Goal: Find contact information: Find contact information

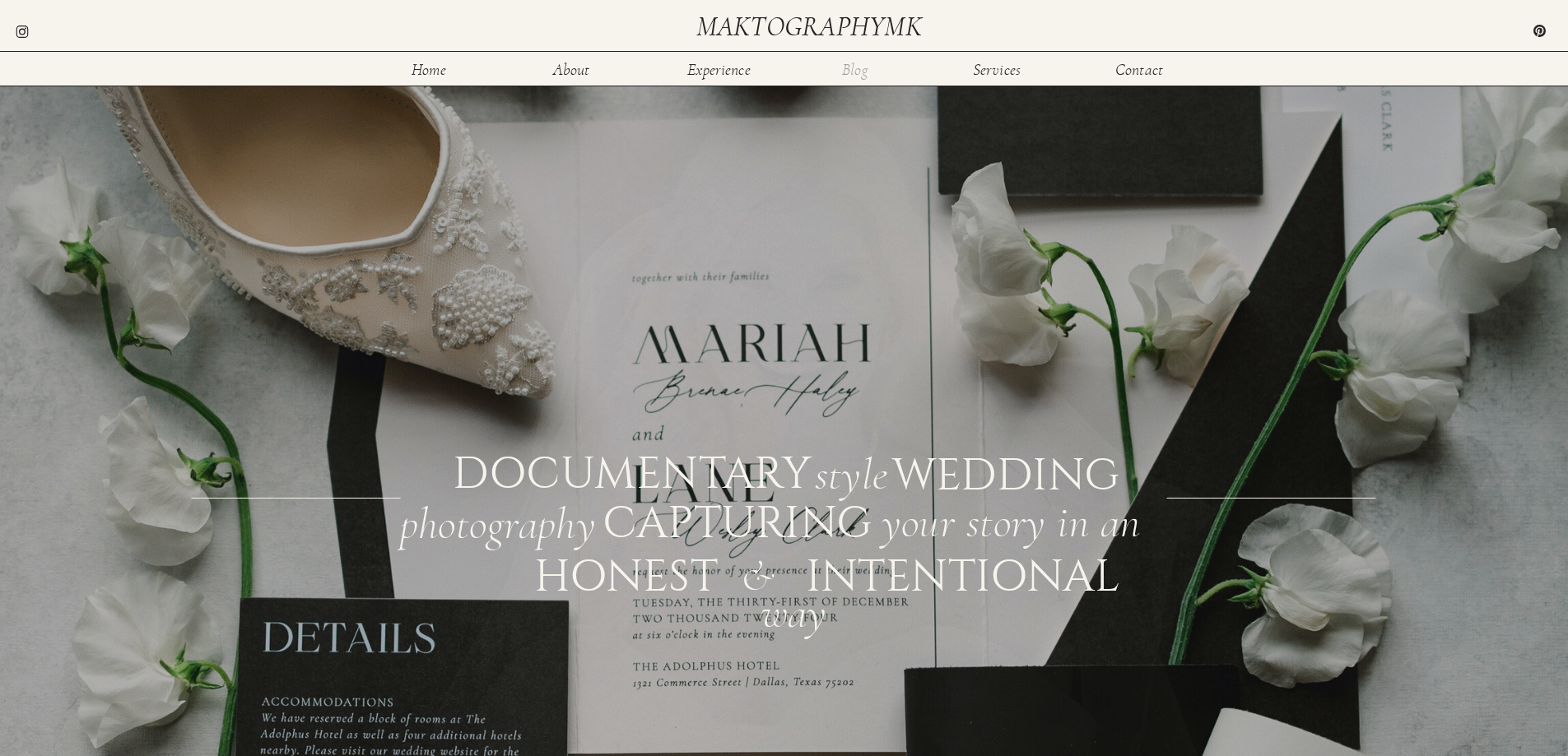
click at [856, 68] on nav "Blog" at bounding box center [855, 68] width 53 height 14
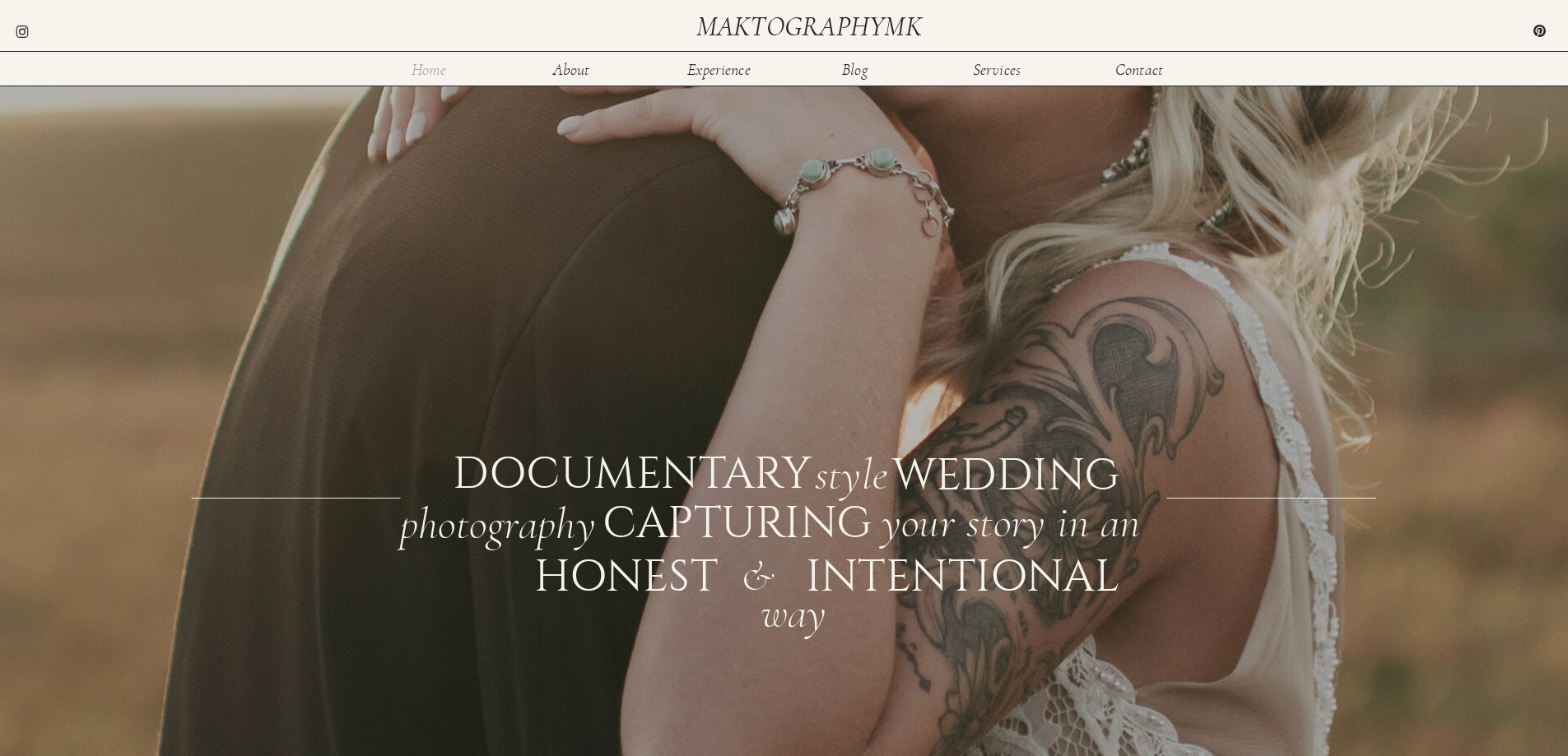
click at [433, 71] on nav "Home" at bounding box center [429, 68] width 53 height 14
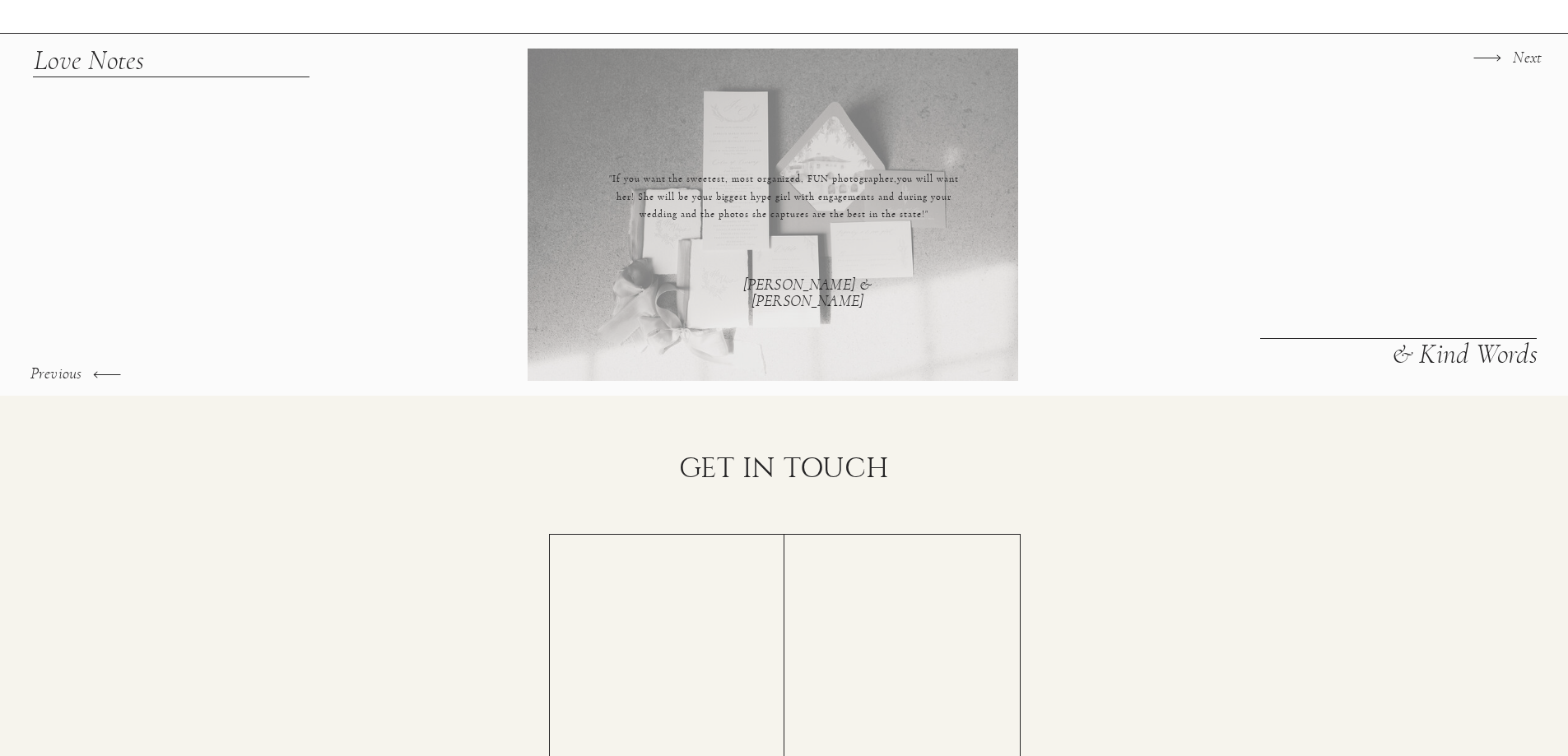
scroll to position [2633, 0]
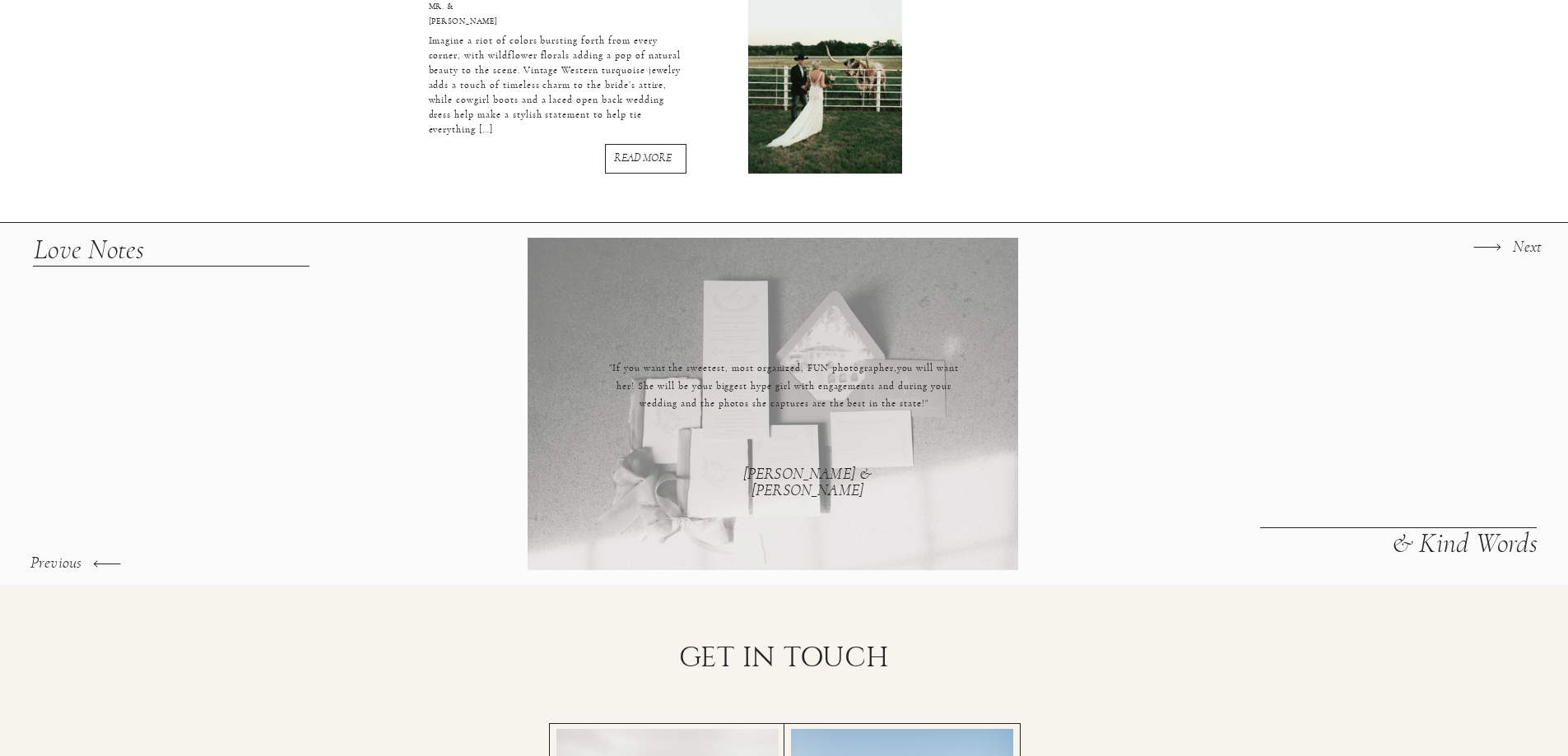
click at [1491, 255] on icon at bounding box center [1486, 247] width 35 height 35
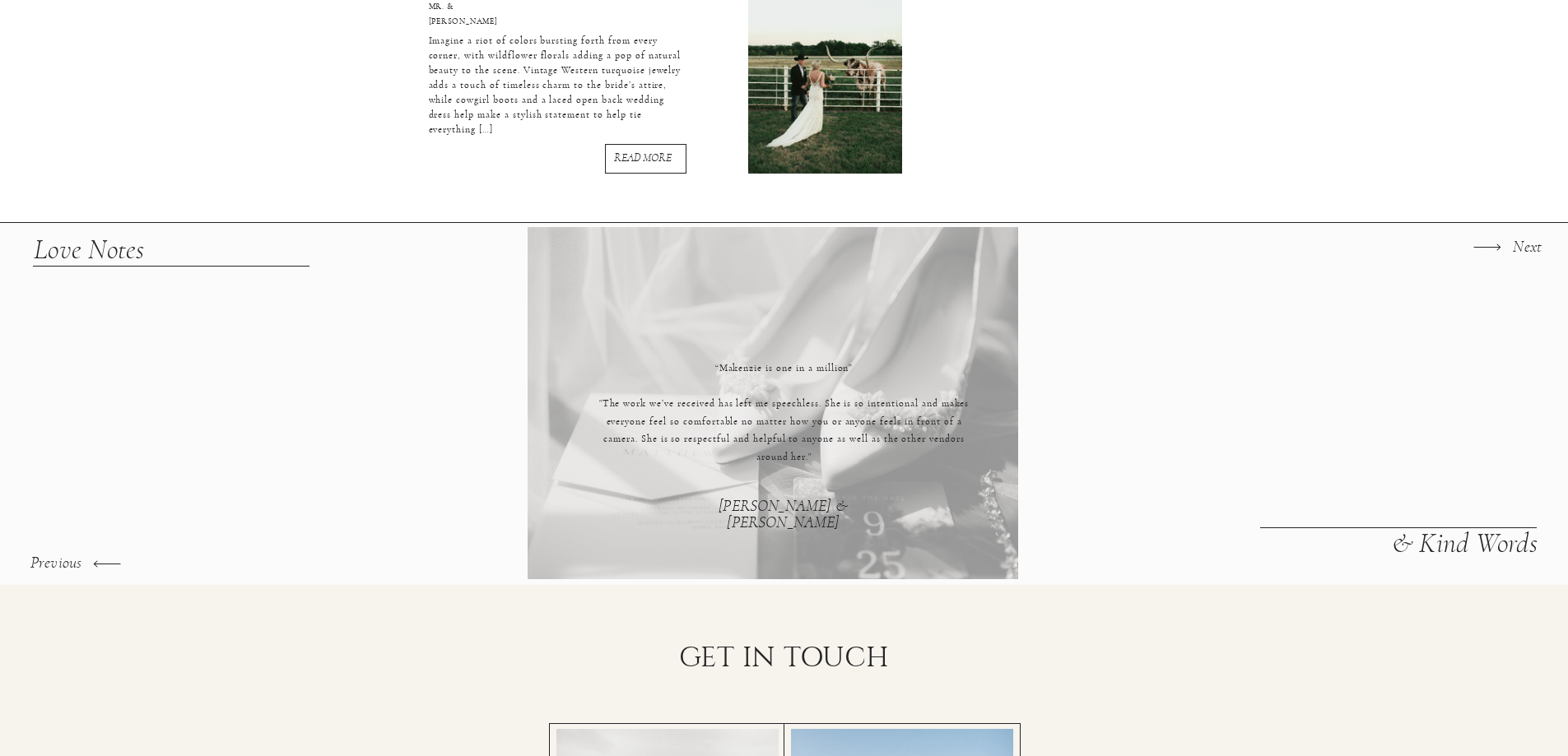
click at [1489, 258] on icon at bounding box center [1486, 247] width 35 height 35
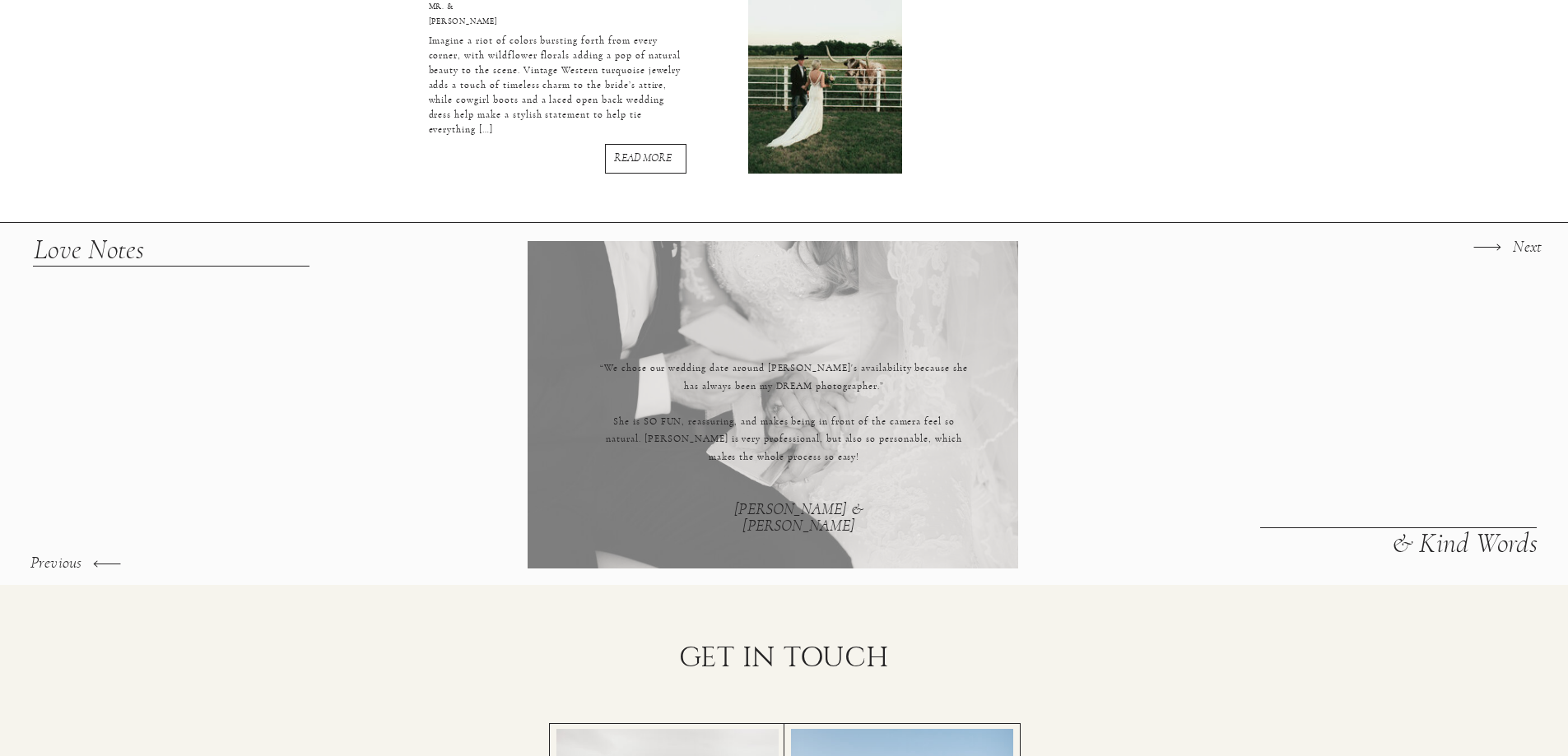
click at [1489, 258] on icon at bounding box center [1486, 247] width 35 height 35
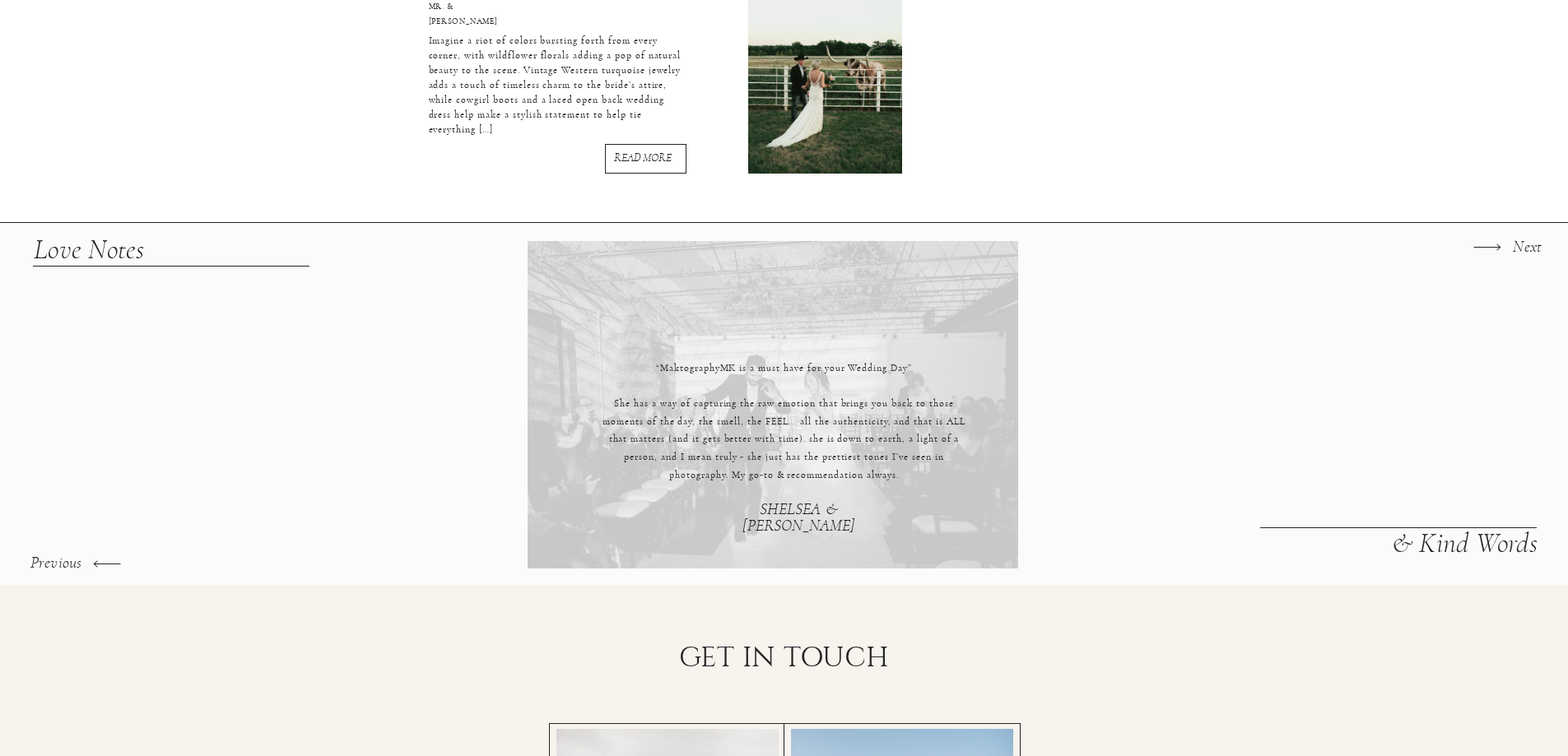
click at [1489, 258] on icon at bounding box center [1486, 247] width 35 height 35
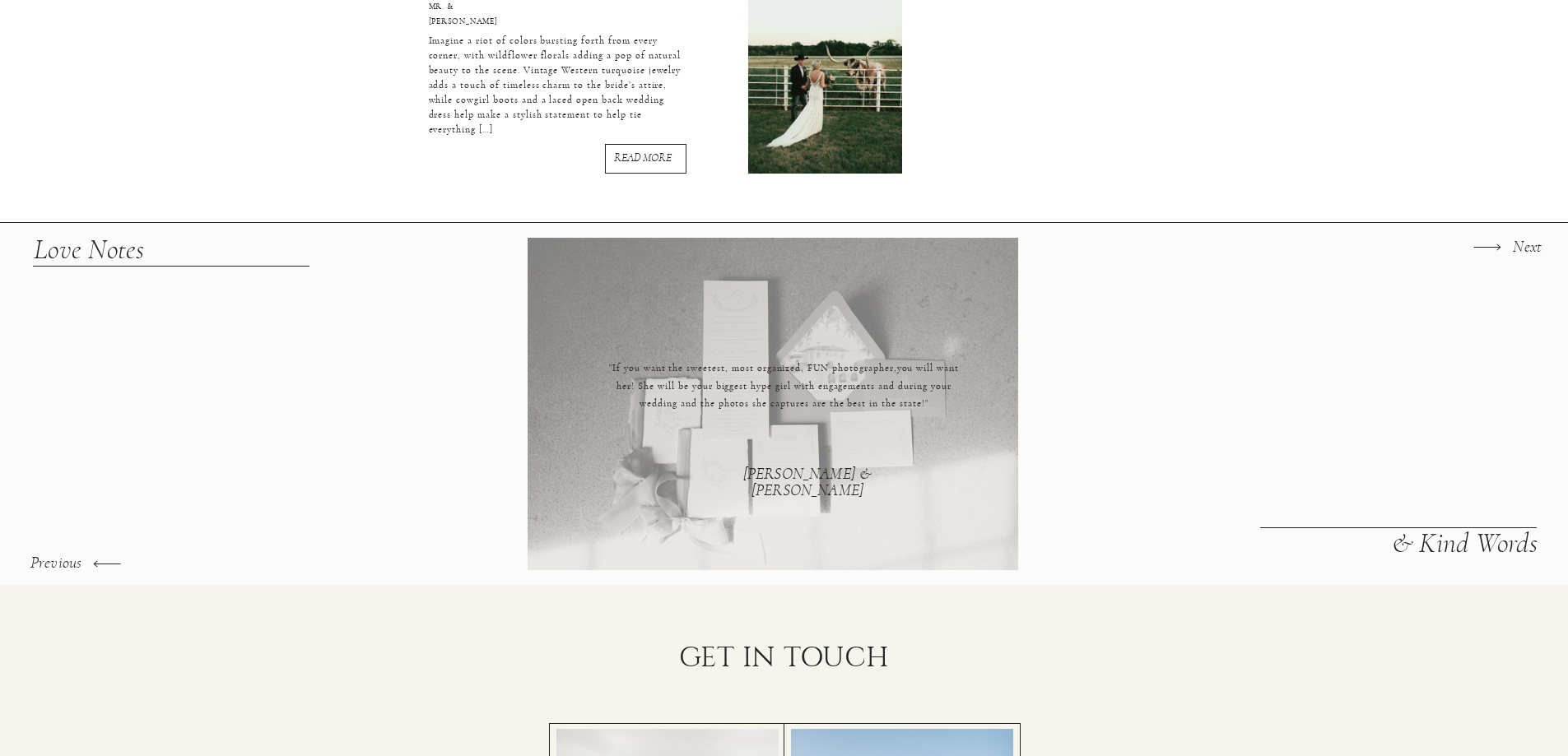
click at [1489, 258] on icon at bounding box center [1486, 247] width 35 height 35
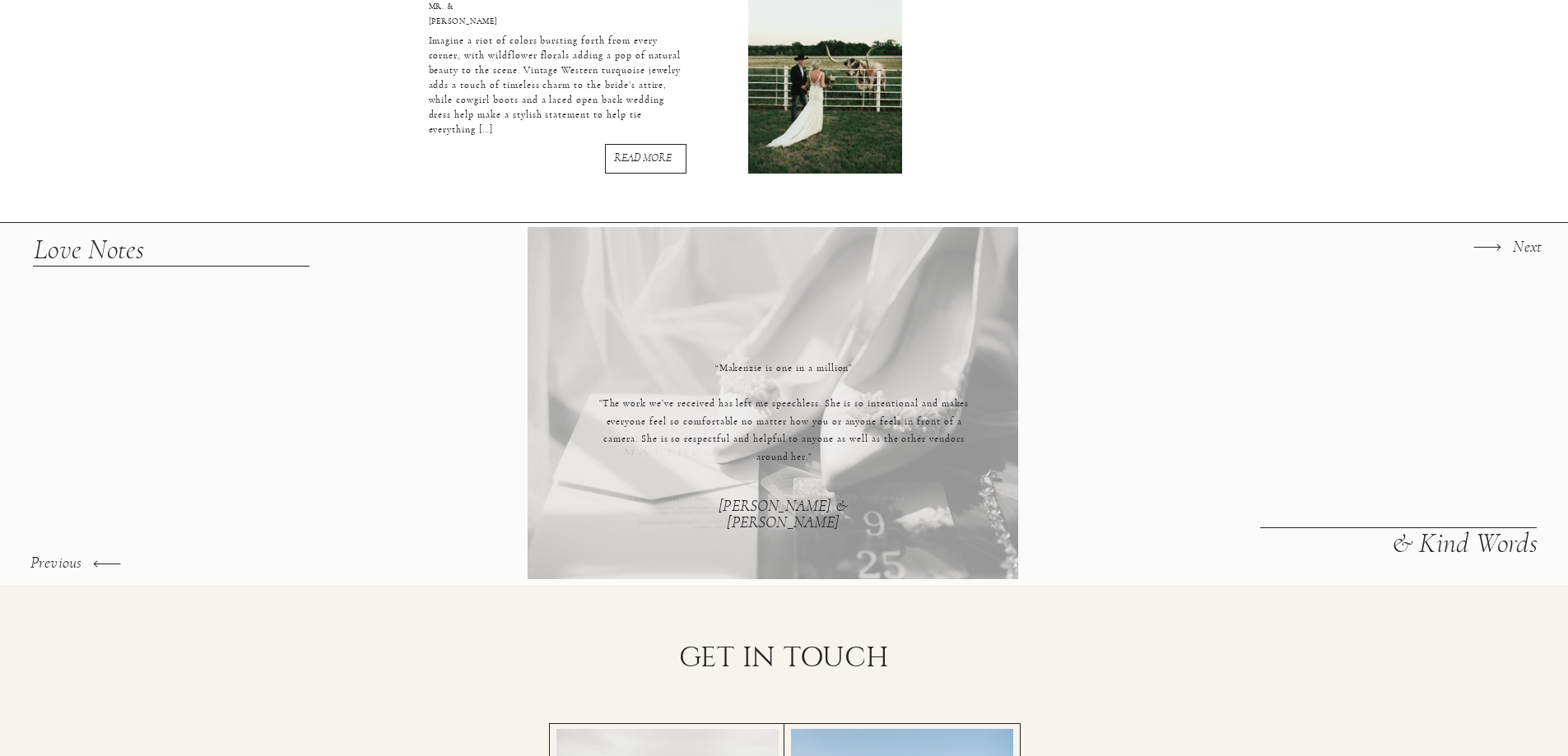
click at [1489, 258] on icon at bounding box center [1486, 247] width 35 height 35
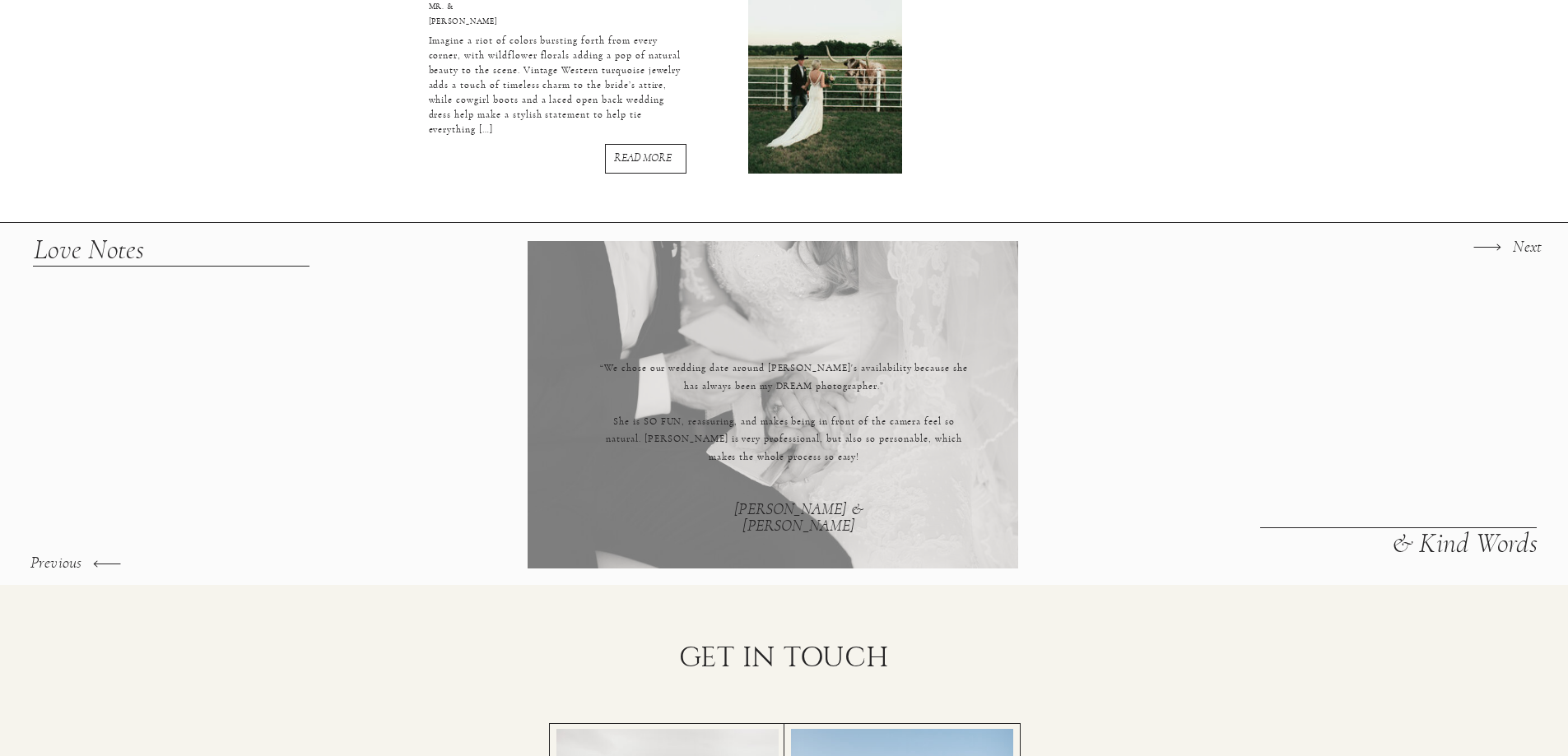
click at [1489, 258] on icon at bounding box center [1486, 247] width 35 height 35
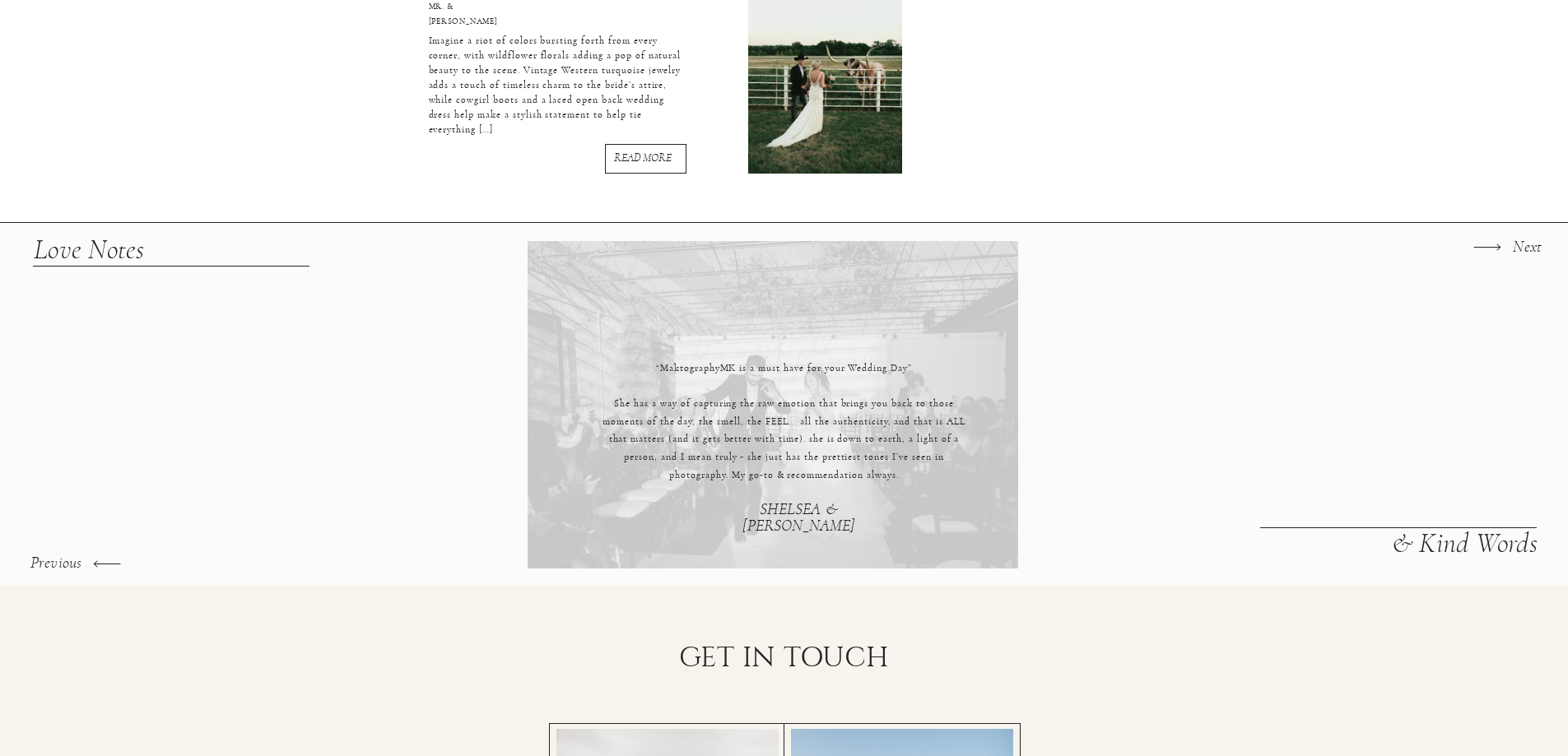
click at [1489, 258] on icon at bounding box center [1486, 247] width 35 height 35
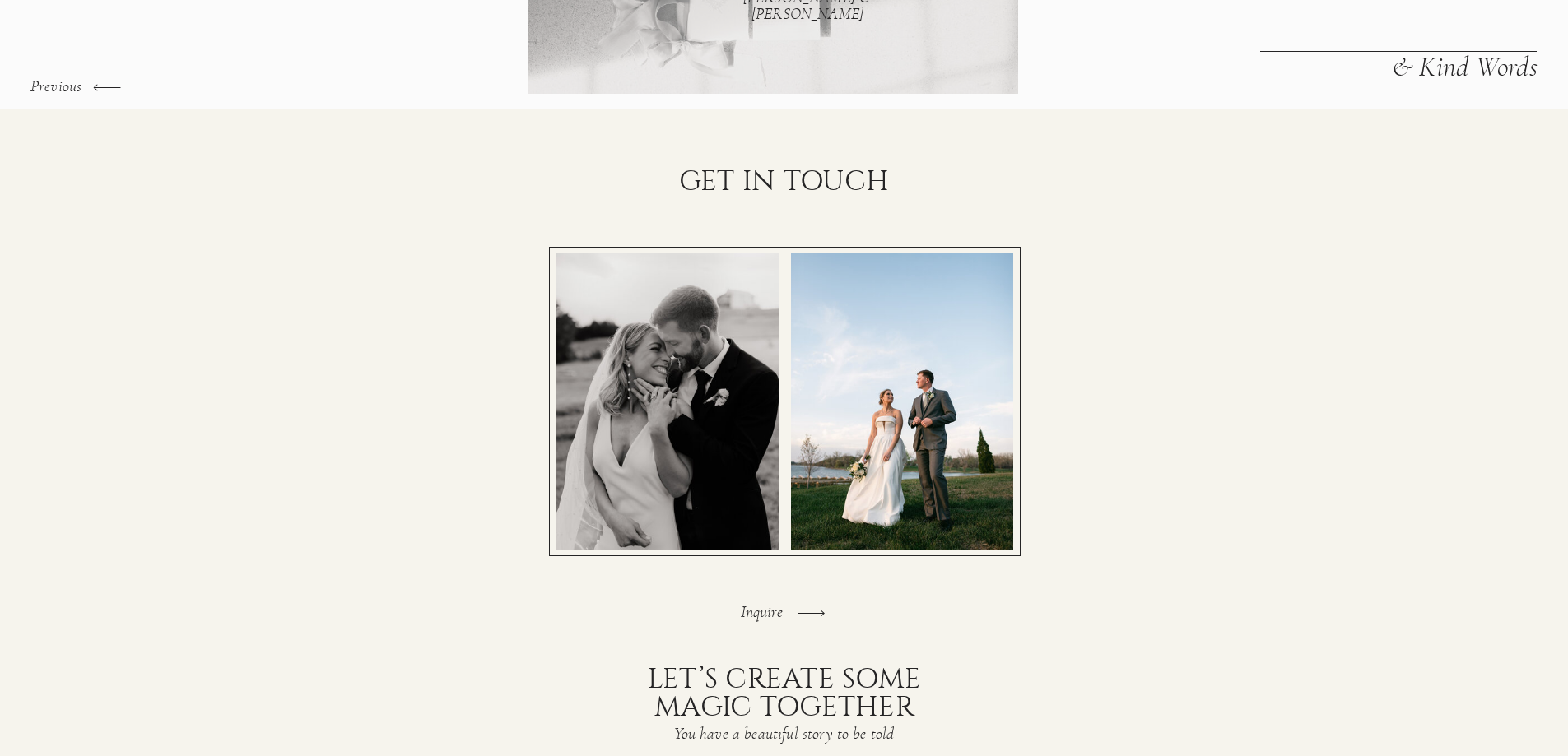
scroll to position [3366, 0]
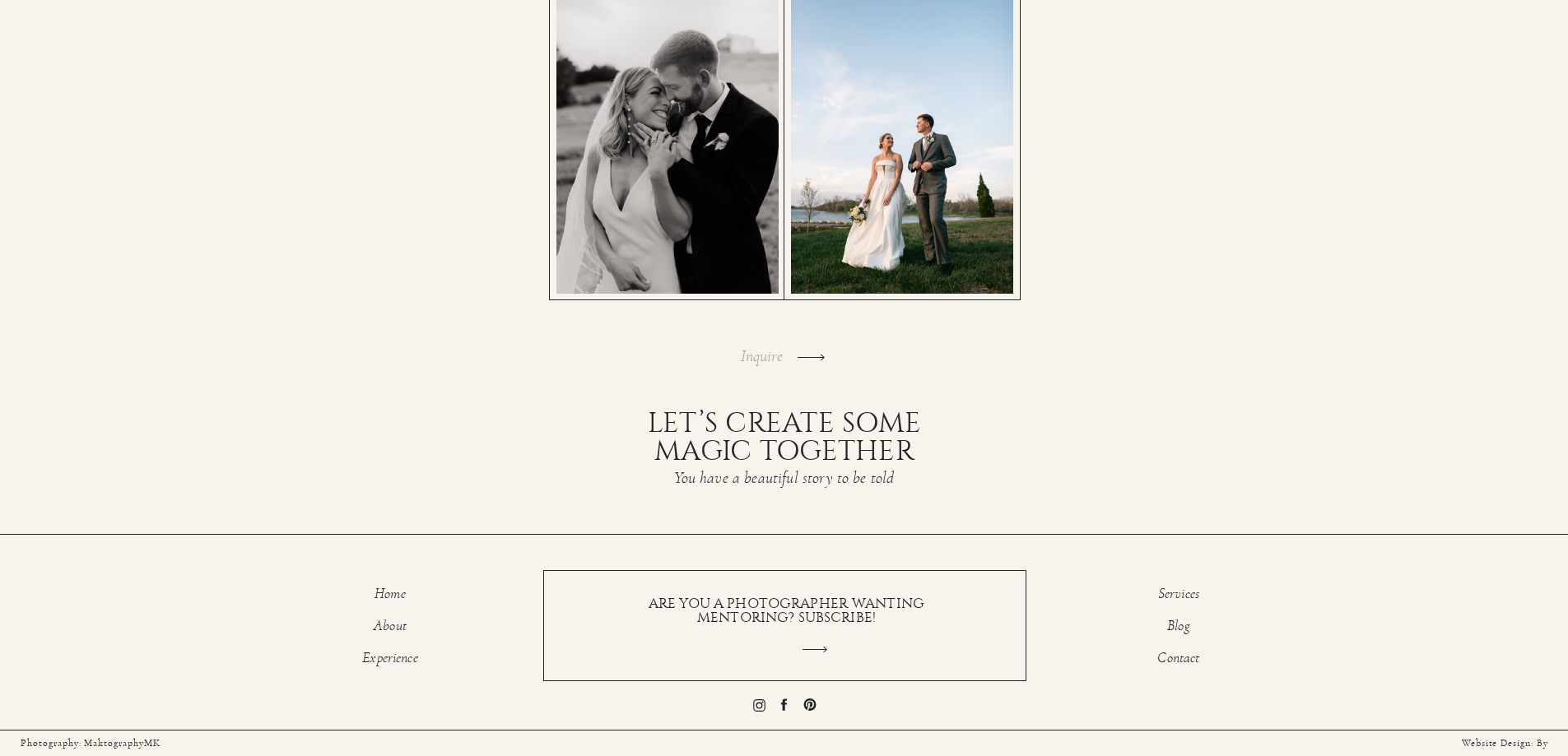
click at [755, 357] on h3 "Inquire" at bounding box center [766, 358] width 51 height 18
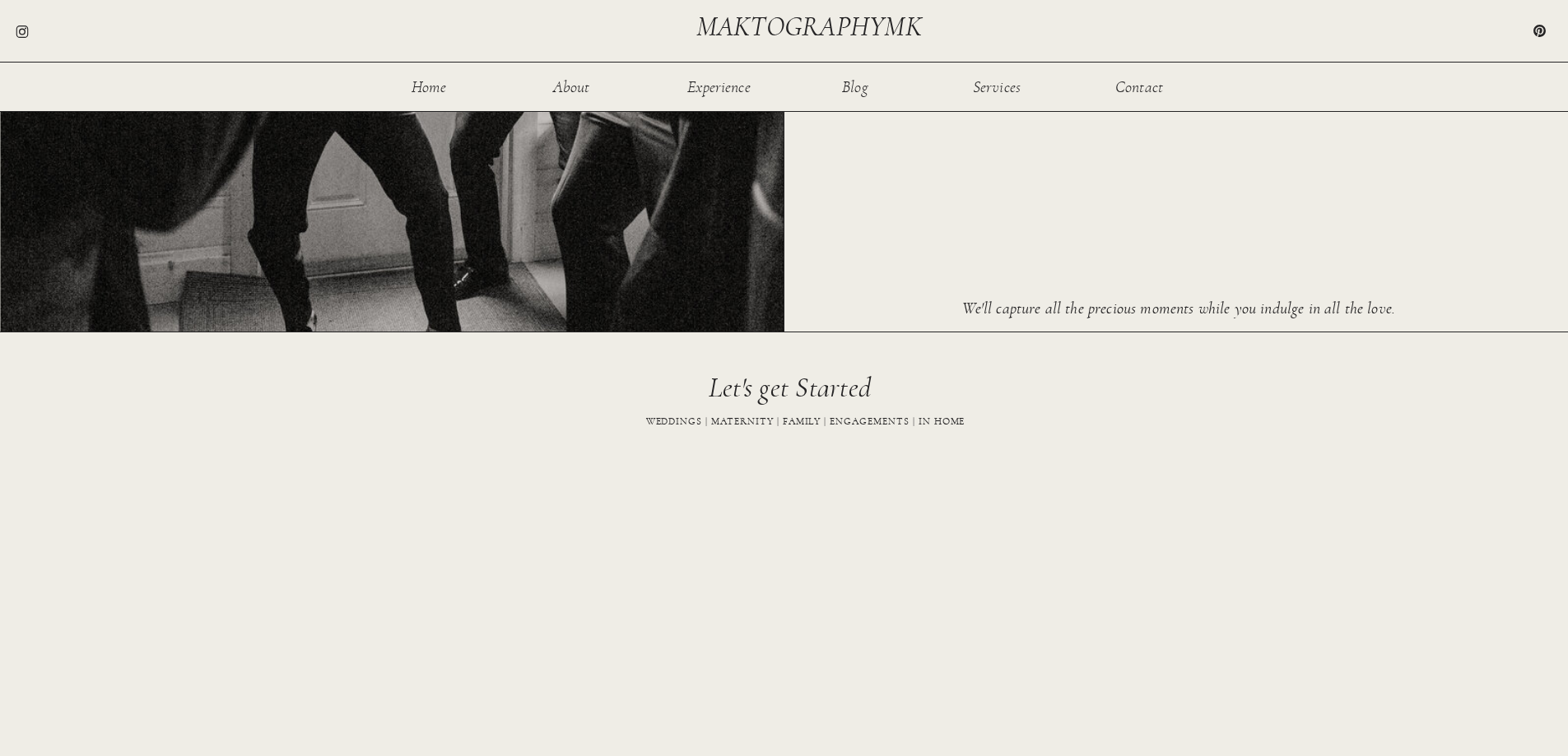
scroll to position [263, 0]
